Goal: Browse casually

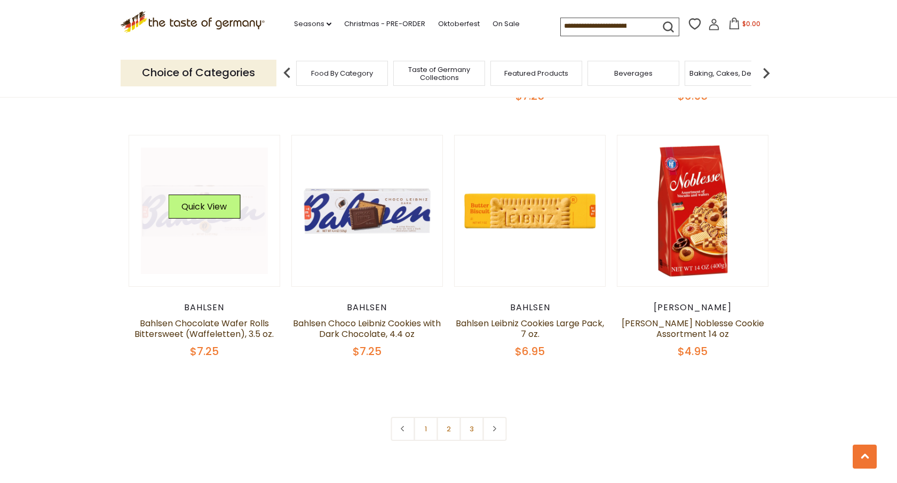
scroll to position [2386, 0]
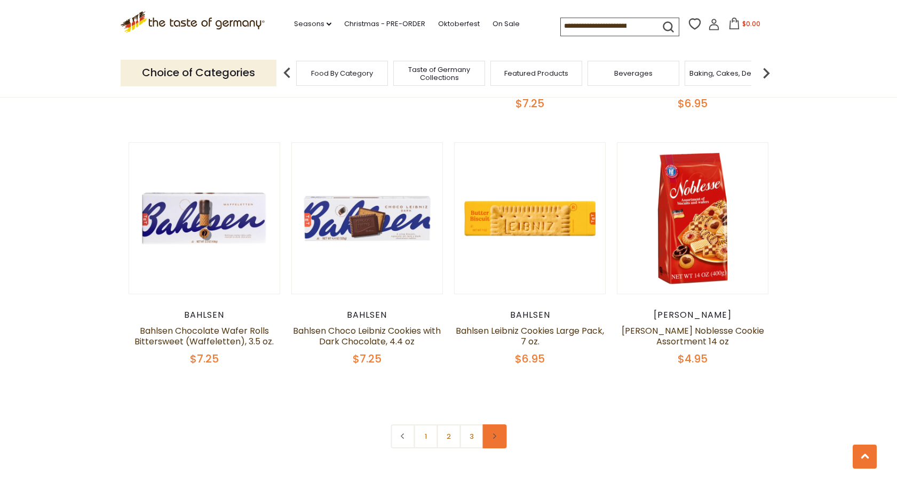
click at [496, 434] on icon at bounding box center [494, 436] width 6 height 5
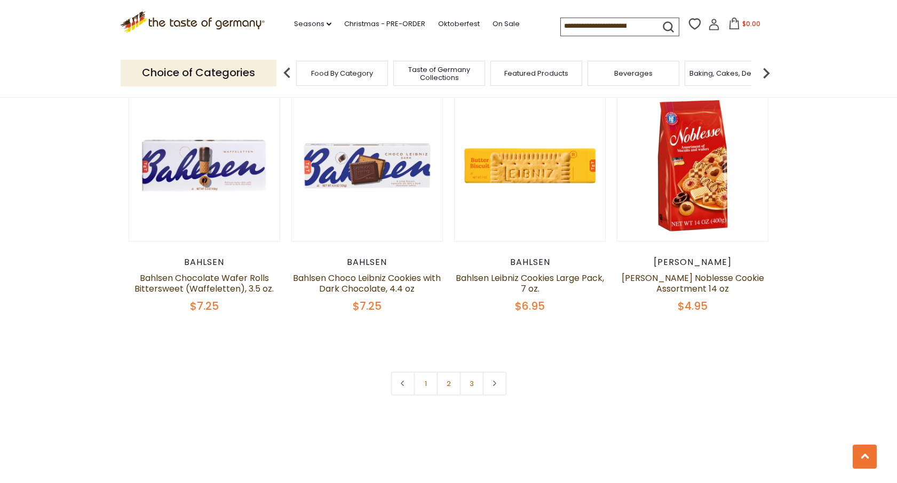
scroll to position [2390, 0]
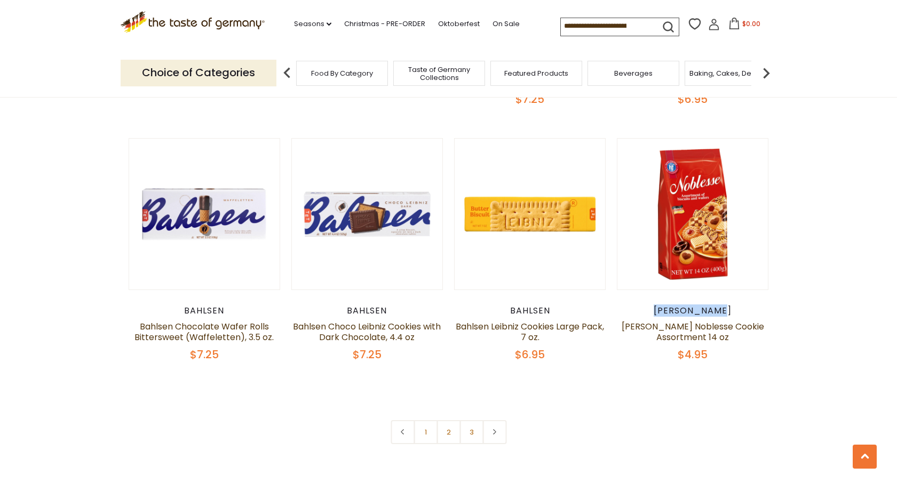
drag, startPoint x: 729, startPoint y: 310, endPoint x: 650, endPoint y: 310, distance: 78.4
click at [650, 310] on div "[PERSON_NAME]" at bounding box center [693, 311] width 152 height 11
copy div "[PERSON_NAME]"
click at [495, 436] on link at bounding box center [494, 432] width 24 height 24
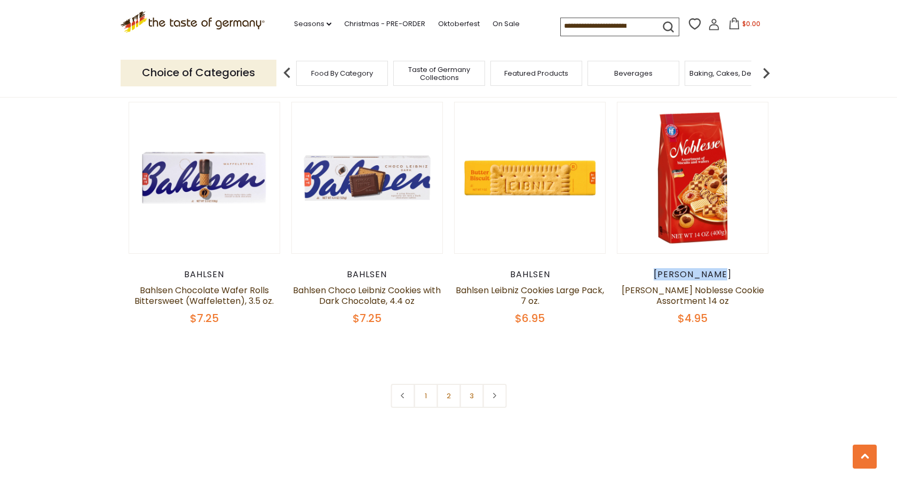
scroll to position [2553, 0]
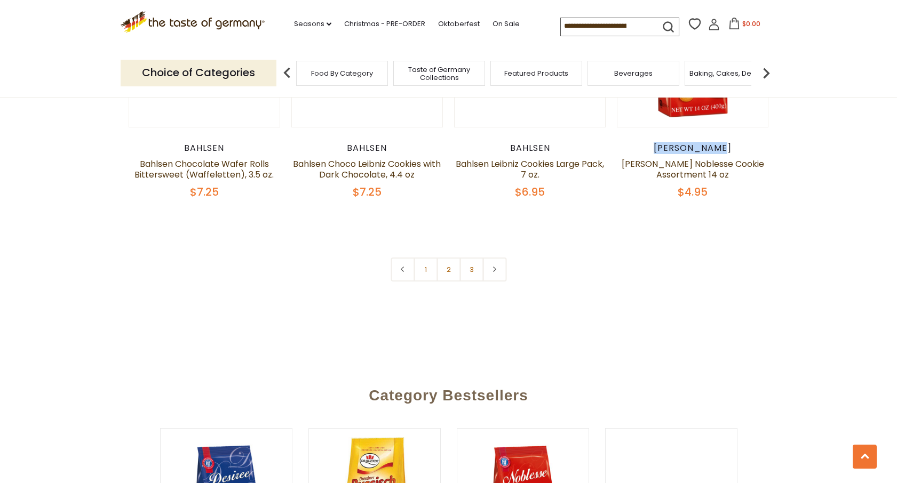
click at [497, 271] on link at bounding box center [494, 270] width 24 height 24
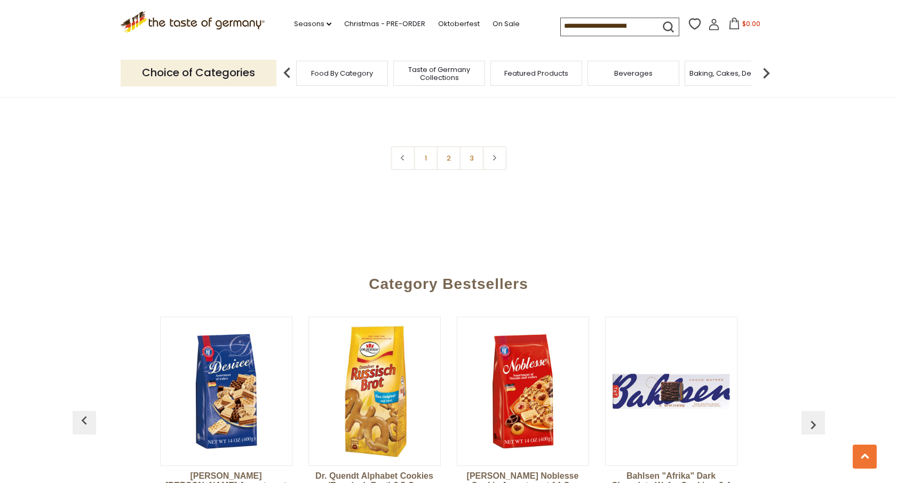
scroll to position [2664, 0]
click at [490, 161] on link at bounding box center [494, 159] width 24 height 24
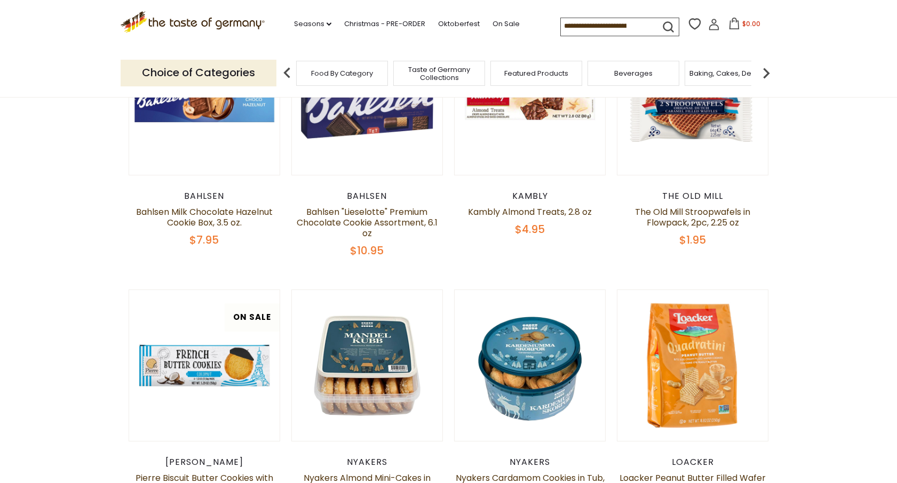
scroll to position [0, 0]
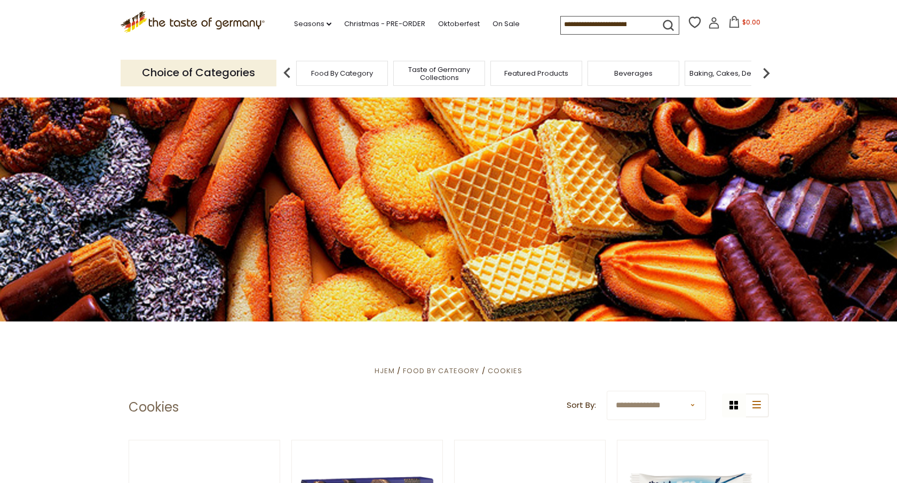
scroll to position [2386, 0]
